Goal: Find specific page/section: Find specific page/section

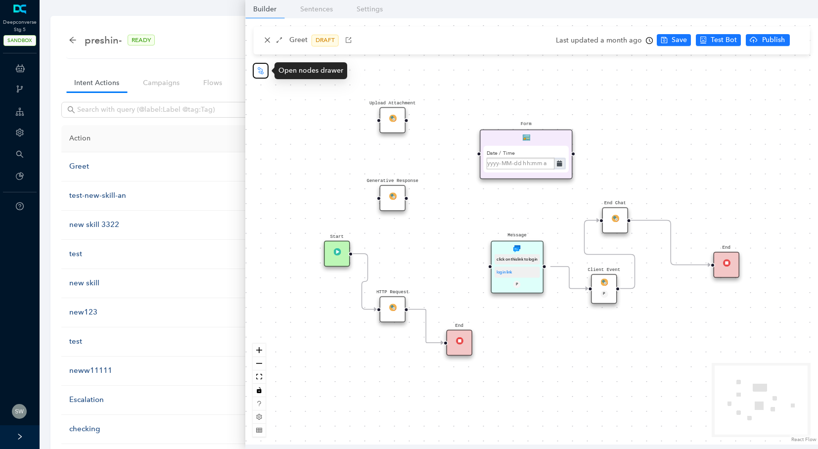
click at [263, 71] on icon "node-index" at bounding box center [261, 71] width 8 height 8
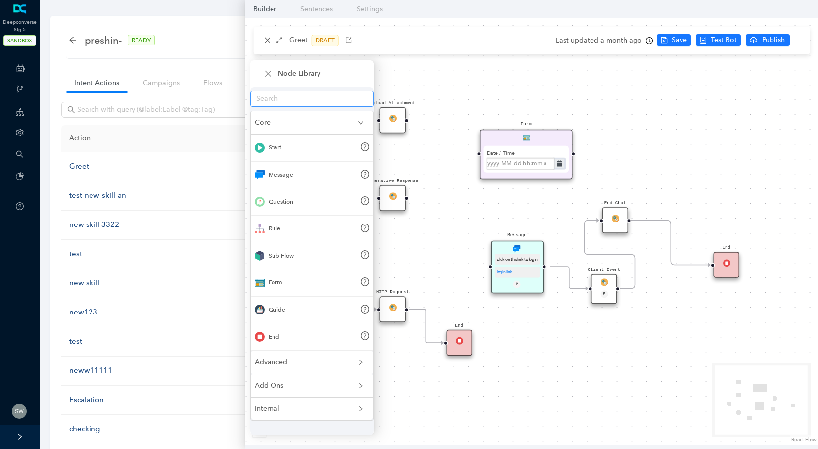
click at [263, 94] on input "text" at bounding box center [308, 98] width 104 height 11
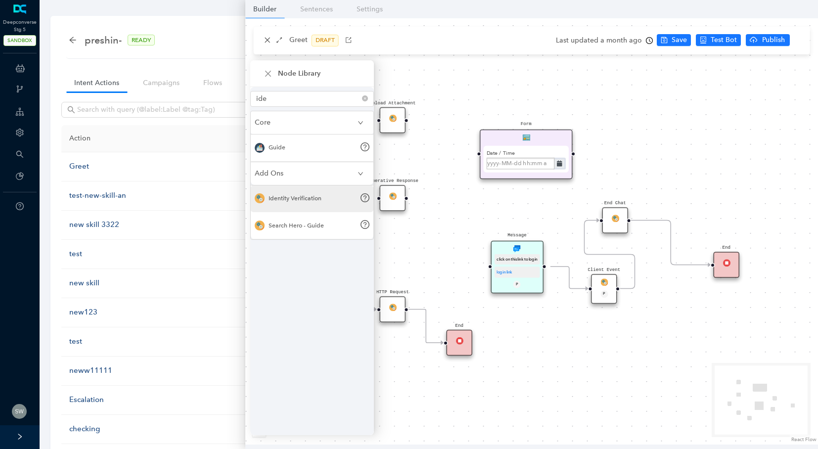
type input "ide"
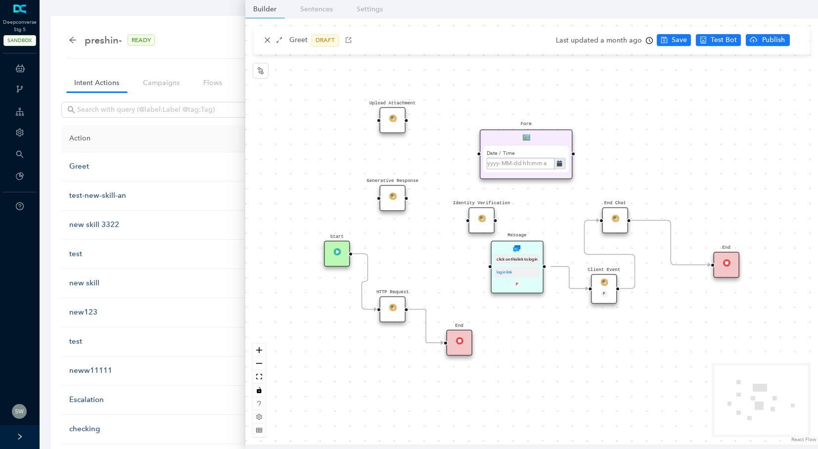
click at [481, 221] on div "Identity Verification" at bounding box center [482, 220] width 26 height 26
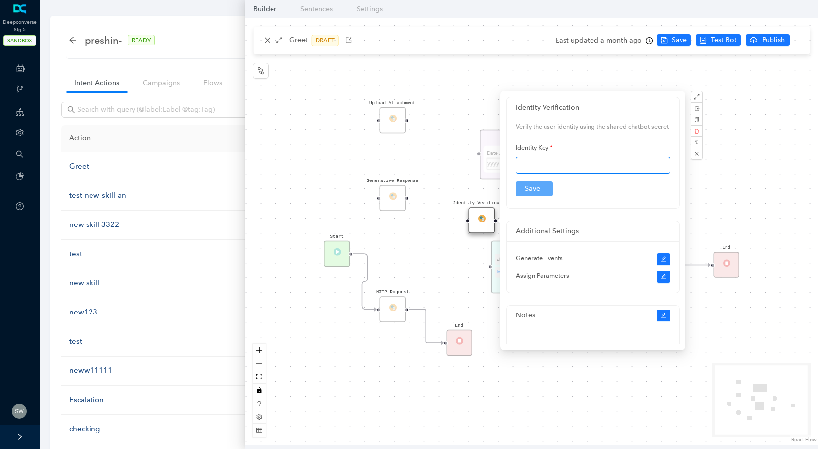
click at [546, 174] on input "text" at bounding box center [593, 165] width 154 height 17
click at [697, 157] on button "button" at bounding box center [697, 154] width 12 height 12
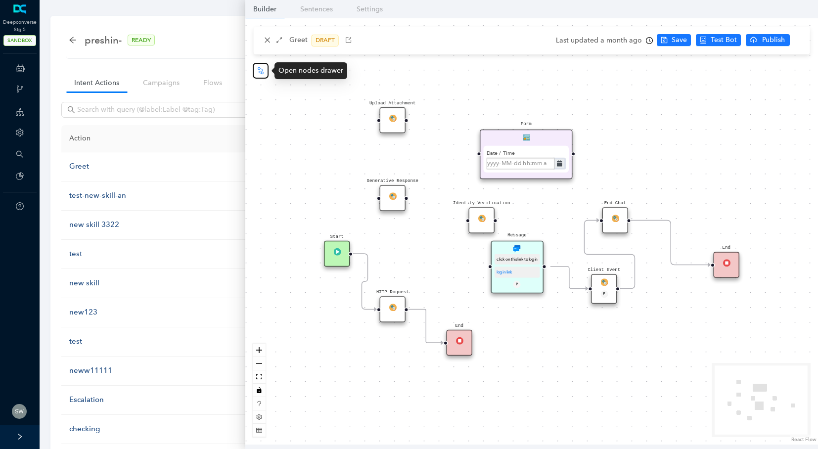
click at [260, 73] on icon "node-index" at bounding box center [261, 71] width 8 height 8
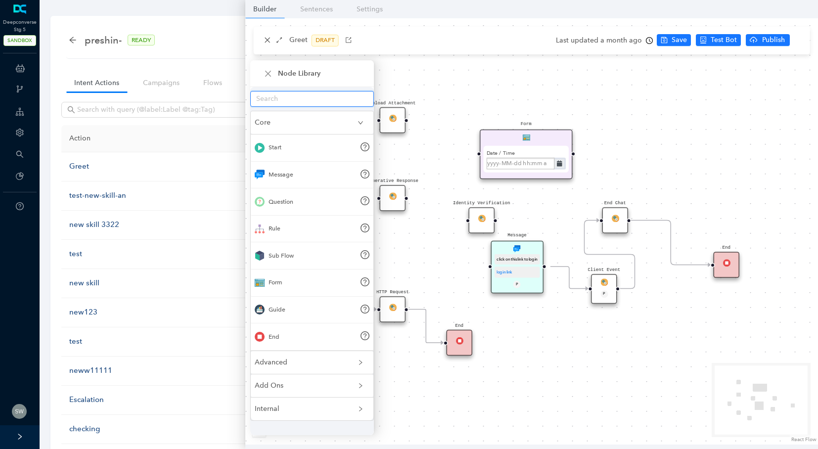
click at [264, 97] on input "text" at bounding box center [308, 98] width 104 height 11
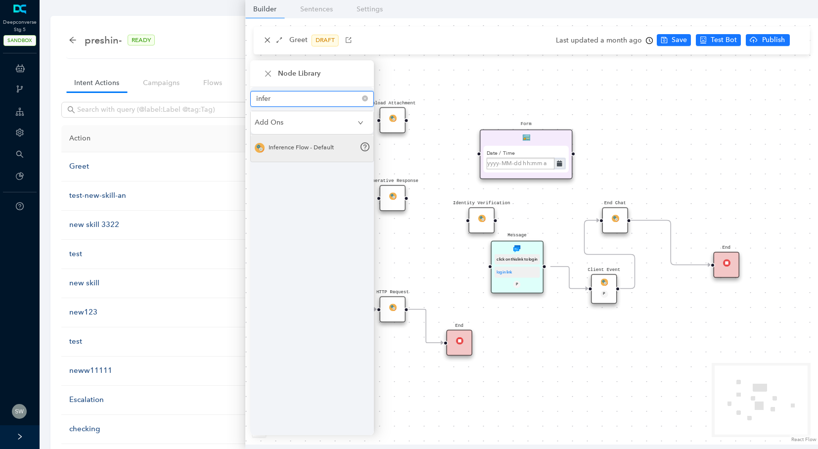
type input "infer"
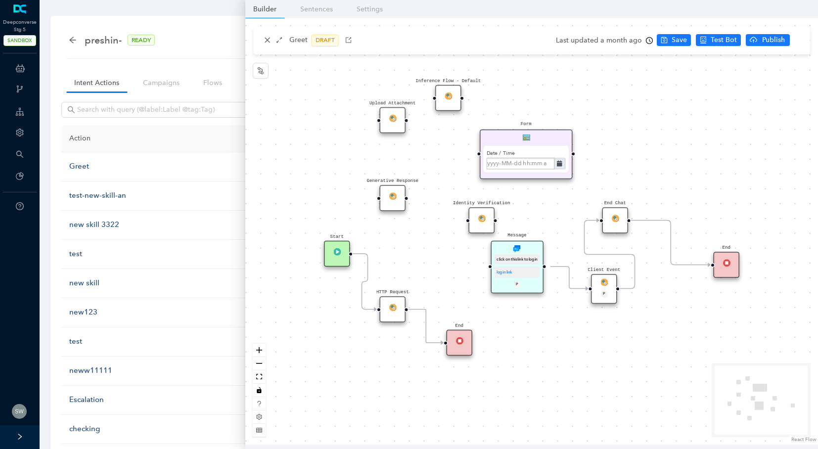
click at [447, 100] on div "Inference Flow - Default" at bounding box center [448, 98] width 26 height 26
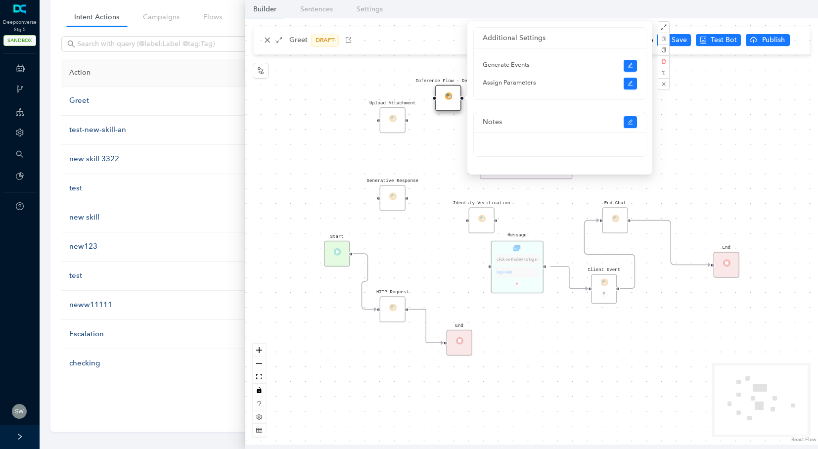
scroll to position [67, 0]
click at [685, 122] on div "Start End Chat End Client Event P Message click on this link to login login lin…" at bounding box center [531, 231] width 572 height 426
